Goal: Task Accomplishment & Management: Use online tool/utility

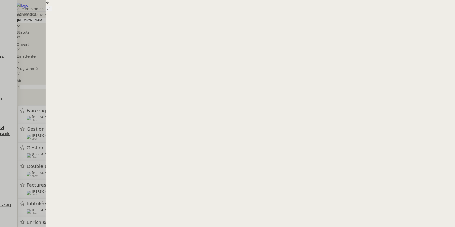
click at [80, 24] on nz-modal-container "Une nouvelle version est disponible Veuillez cliquer sur Commande - Shift - R p…" at bounding box center [227, 12] width 455 height 24
click at [128, 24] on nz-modal-container "Une nouvelle version est disponible Veuillez cliquer sur Commande - Shift - R p…" at bounding box center [227, 12] width 455 height 24
